Goal: Task Accomplishment & Management: Manage account settings

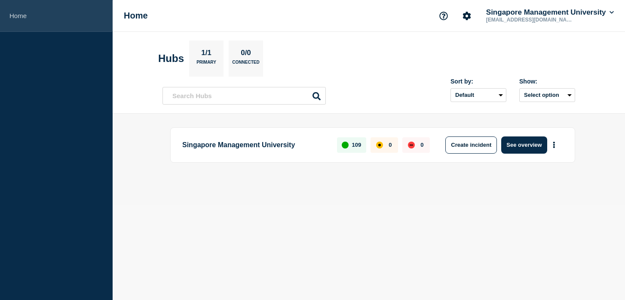
click at [20, 18] on link "Home" at bounding box center [56, 16] width 113 height 32
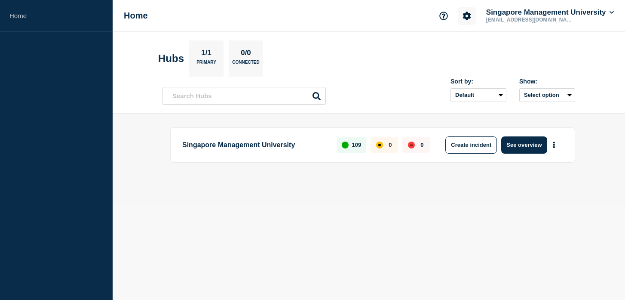
click at [467, 18] on icon "Account settings" at bounding box center [467, 16] width 8 height 8
click at [443, 86] on section "Account settings Team Members General Settings Billing" at bounding box center [467, 56] width 74 height 59
click at [448, 76] on link "Billing" at bounding box center [453, 72] width 17 height 7
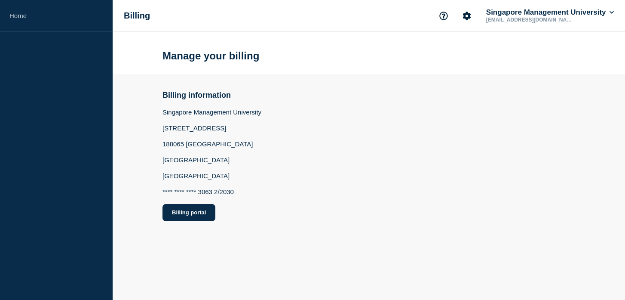
drag, startPoint x: 174, startPoint y: 228, endPoint x: 189, endPoint y: 264, distance: 38.2
click at [174, 221] on button "Billing portal" at bounding box center [189, 212] width 53 height 17
